Goal: Information Seeking & Learning: Learn about a topic

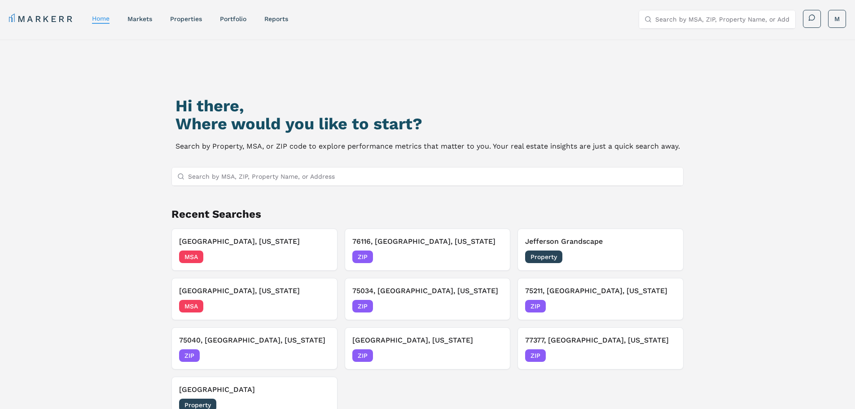
click at [277, 180] on input "Search by MSA, ZIP, Property Name, or Address" at bounding box center [433, 176] width 490 height 18
type input "burelson"
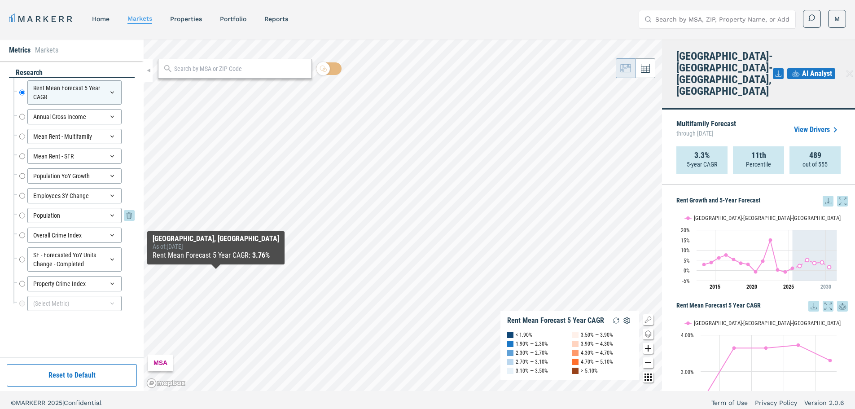
click at [21, 214] on input "Population" at bounding box center [22, 215] width 6 height 15
radio input "false"
radio input "true"
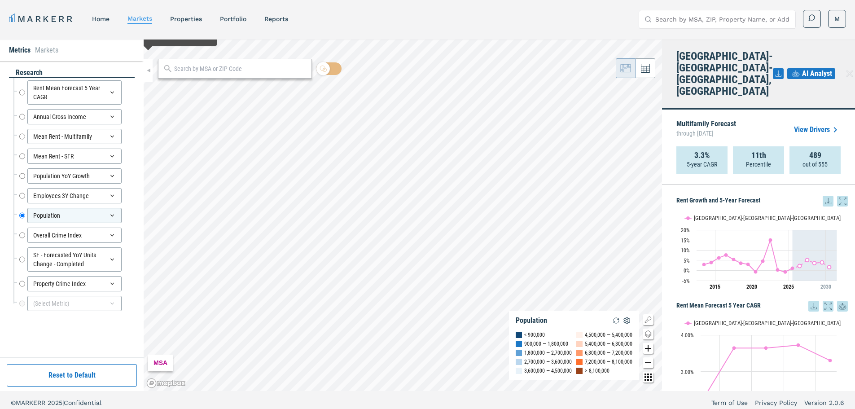
click at [203, 72] on input "text" at bounding box center [240, 68] width 133 height 9
type input "burelson"
click at [198, 89] on div "Burleson, Texas" at bounding box center [193, 88] width 56 height 9
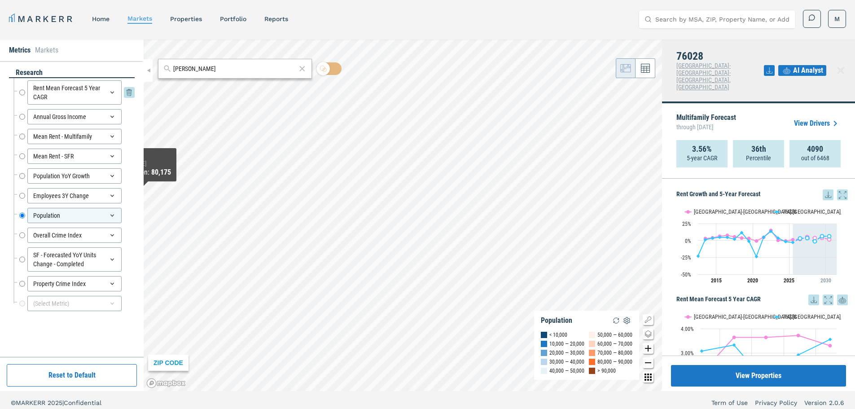
click at [23, 91] on input "Rent Mean Forecast 5 Year CAGR" at bounding box center [22, 92] width 6 height 24
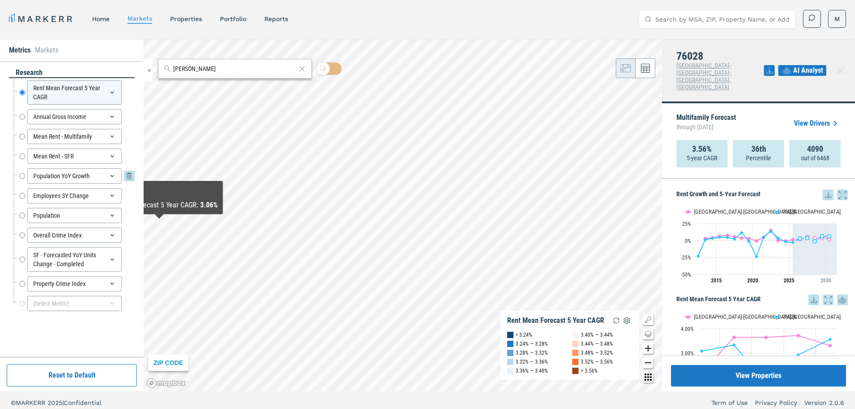
click at [23, 175] on input "Population YoY Growth" at bounding box center [22, 175] width 6 height 15
radio input "false"
radio input "true"
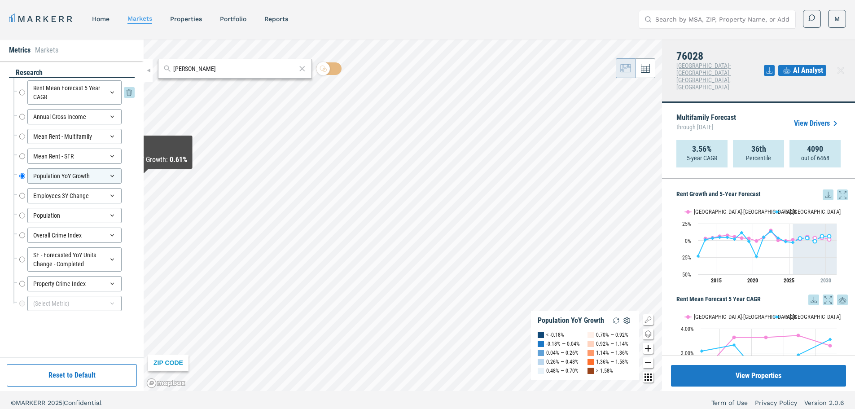
click at [21, 94] on input "Rent Mean Forecast 5 Year CAGR" at bounding box center [22, 92] width 6 height 24
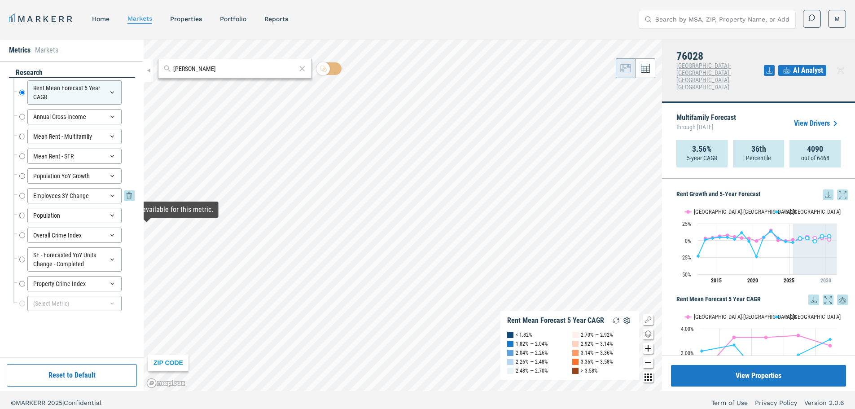
click at [19, 194] on input "Employees 3Y Change" at bounding box center [22, 195] width 6 height 15
radio input "false"
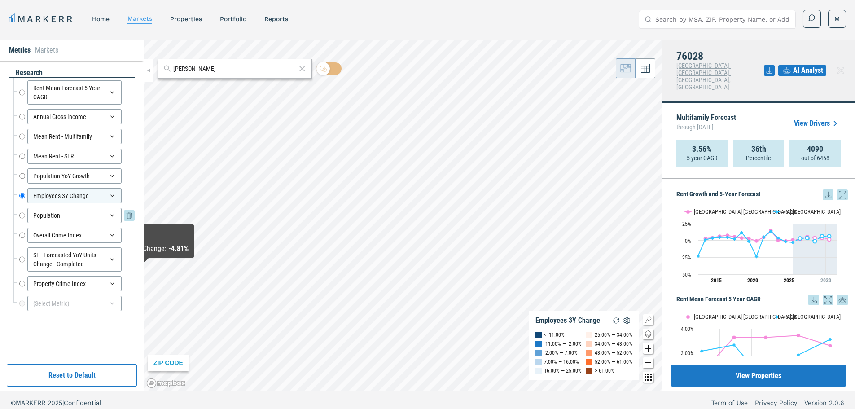
click at [20, 215] on input "Population" at bounding box center [22, 215] width 6 height 15
radio input "false"
radio input "true"
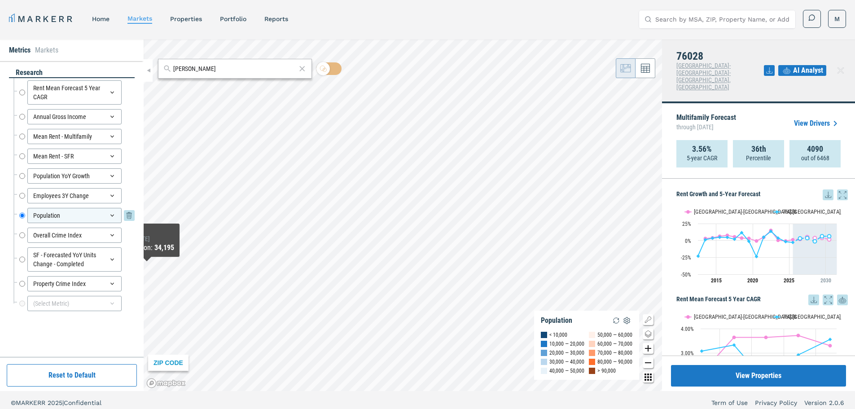
scroll to position [5, 0]
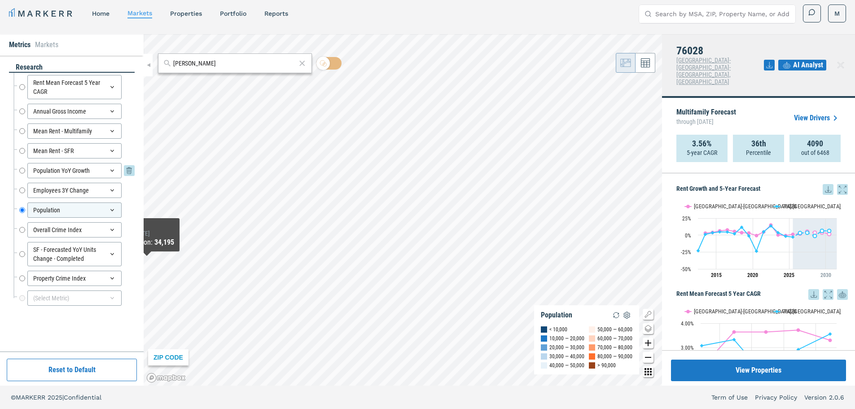
click at [22, 169] on input "Population YoY Growth" at bounding box center [22, 170] width 6 height 15
radio input "true"
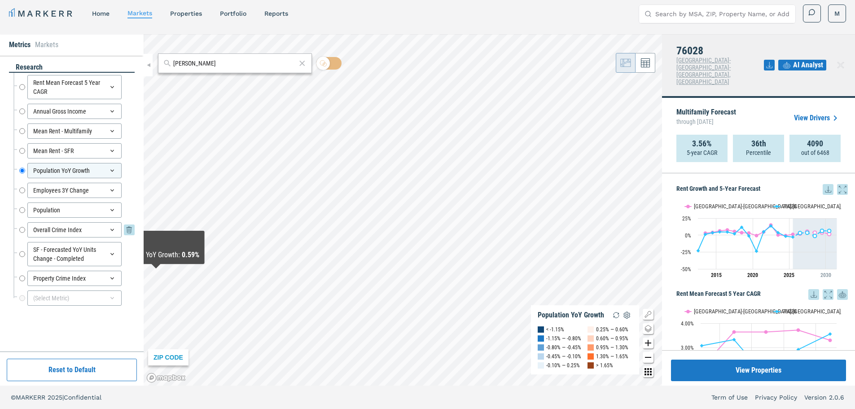
scroll to position [0, 0]
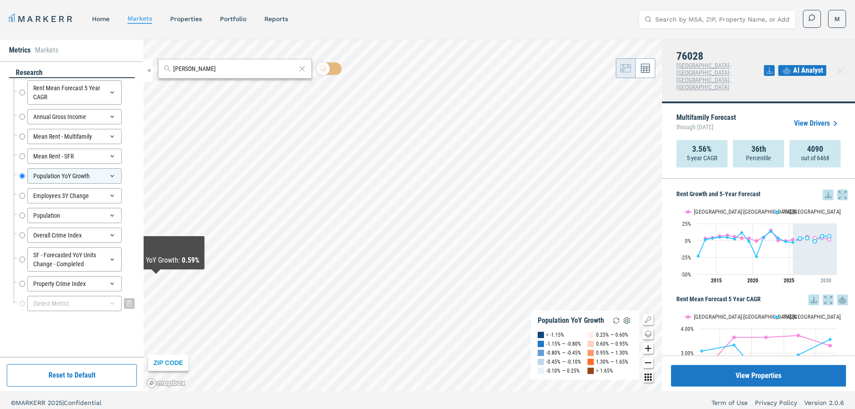
click at [67, 307] on div "(Select Metric)" at bounding box center [74, 303] width 94 height 15
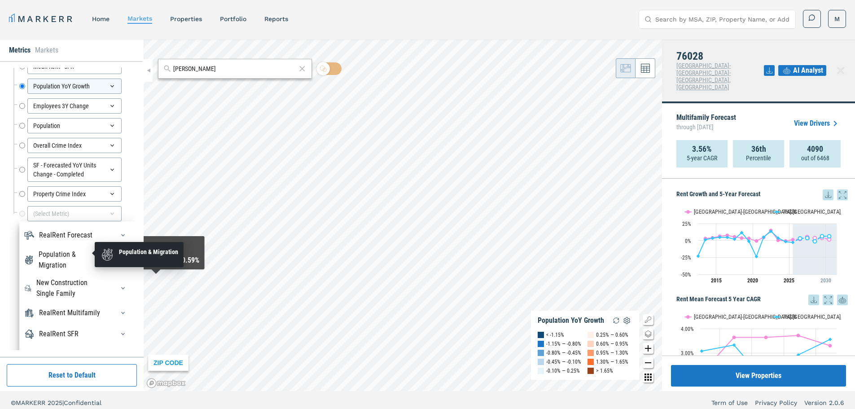
click at [64, 259] on div "Population & Migration" at bounding box center [71, 260] width 65 height 22
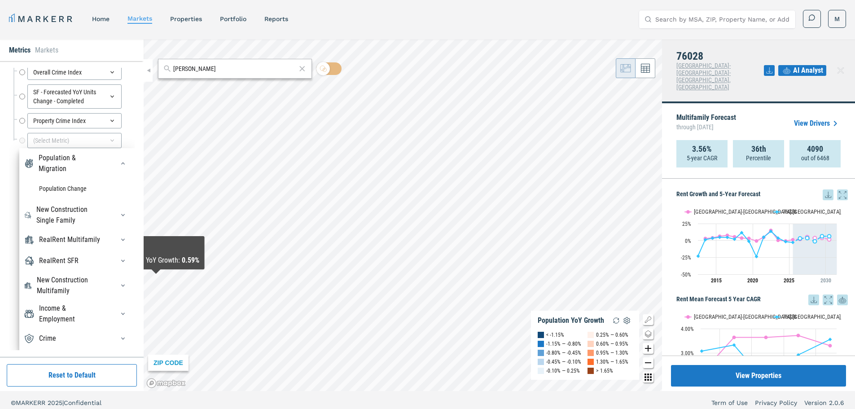
scroll to position [5, 0]
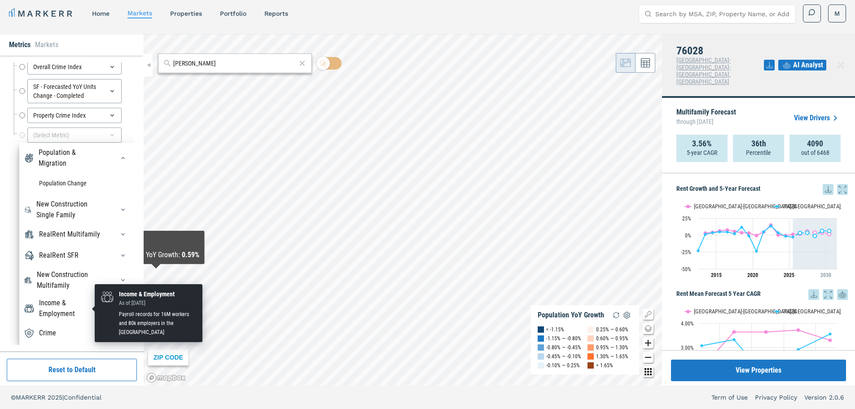
click at [70, 310] on div "Income & Employment" at bounding box center [71, 309] width 64 height 22
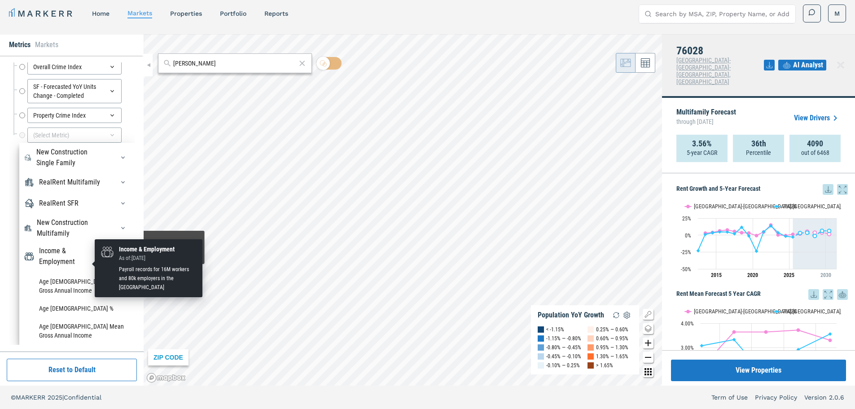
click at [39, 260] on div "Income & Employment" at bounding box center [71, 257] width 64 height 22
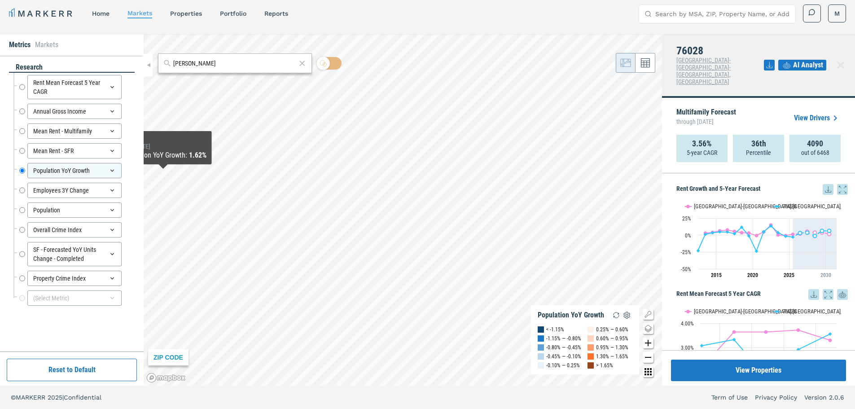
scroll to position [0, 0]
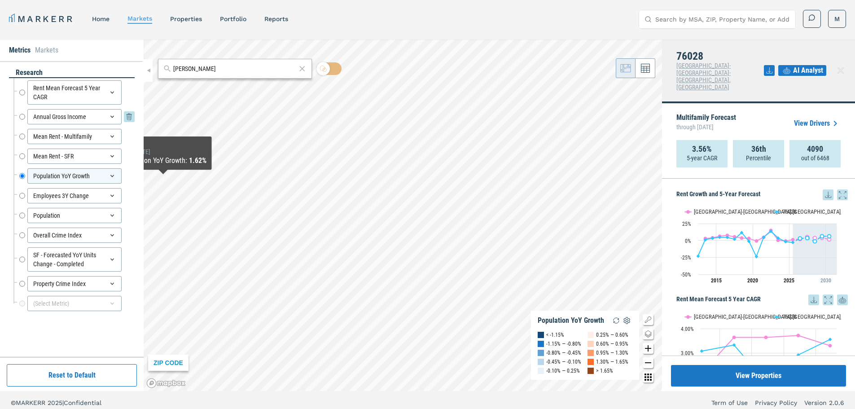
click at [26, 116] on div "Annual Gross Income Annual Gross Income" at bounding box center [76, 116] width 115 height 15
click at [22, 117] on input "Annual Gross Income" at bounding box center [22, 116] width 6 height 15
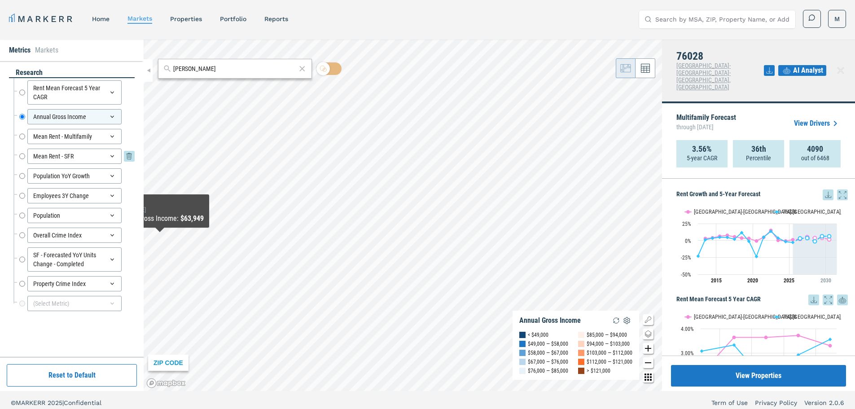
click at [23, 157] on input "Mean Rent - SFR" at bounding box center [22, 156] width 6 height 15
radio input "false"
radio input "true"
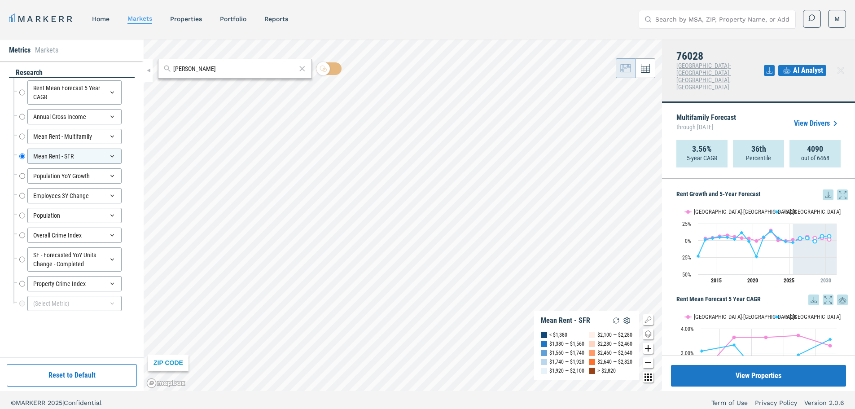
click at [176, 25] on nav "MARKERR home markets properties Portfolio reports" at bounding box center [148, 19] width 279 height 13
click at [177, 23] on nav "MARKERR home markets properties Portfolio reports" at bounding box center [148, 19] width 279 height 13
click at [181, 21] on link "properties" at bounding box center [186, 18] width 32 height 7
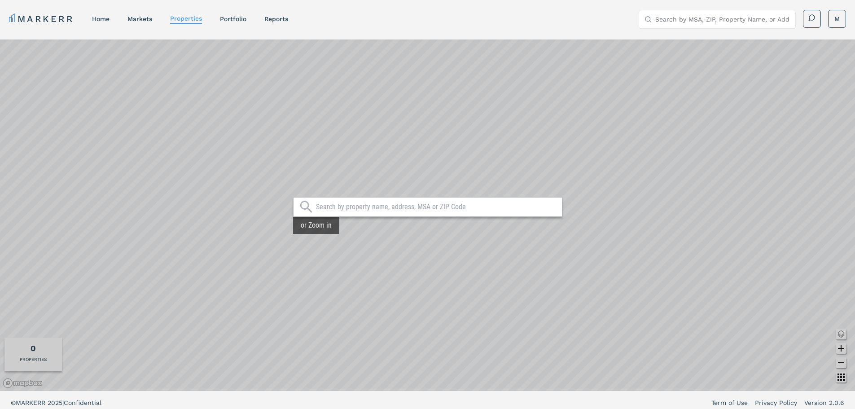
click at [386, 395] on div "MARKERR home markets properties Portfolio reports Search by MSA, ZIP, Property …" at bounding box center [427, 207] width 855 height 414
click at [310, 228] on div "or Zoom in" at bounding box center [316, 225] width 46 height 17
click at [152, 22] on link "markets" at bounding box center [140, 18] width 25 height 7
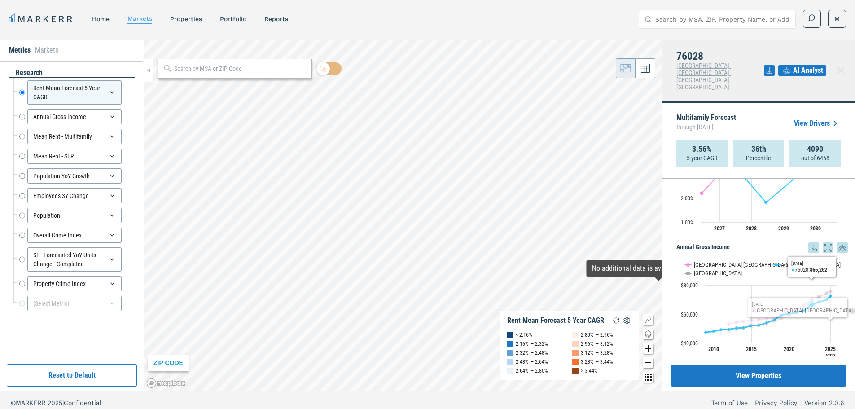
scroll to position [90, 0]
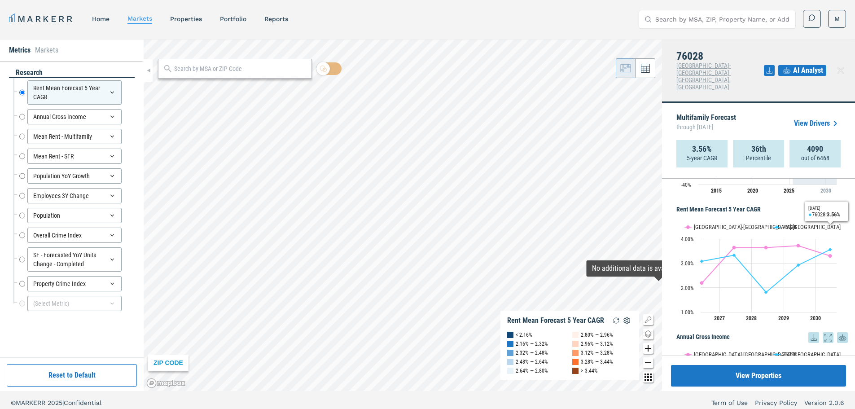
click at [823, 205] on icon at bounding box center [828, 210] width 11 height 11
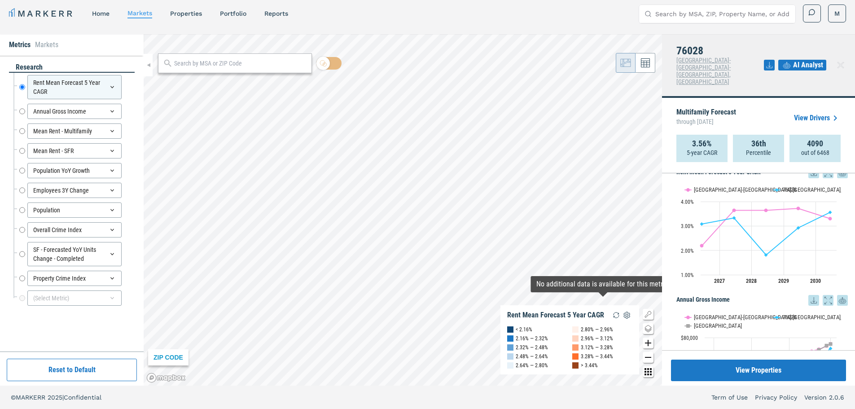
scroll to position [0, 0]
